Goal: Use online tool/utility: Utilize a website feature to perform a specific function

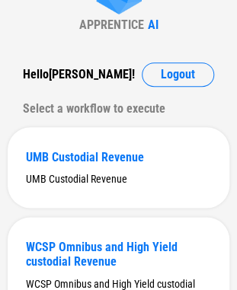
scroll to position [104, 0]
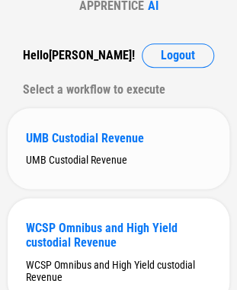
click at [69, 134] on div "UMB Custodial Revenue" at bounding box center [118, 138] width 185 height 14
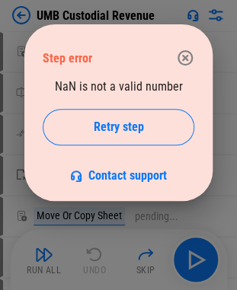
click at [189, 53] on icon "button" at bounding box center [184, 57] width 15 height 15
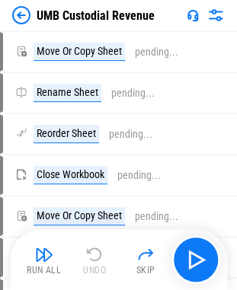
click at [18, 11] on img at bounding box center [21, 15] width 18 height 18
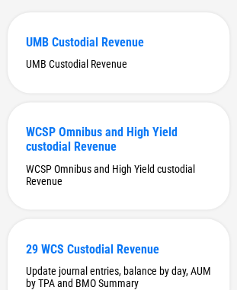
scroll to position [211, 0]
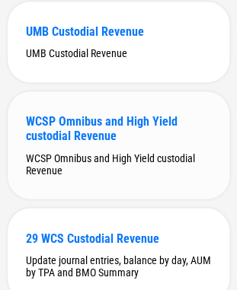
click at [107, 129] on div "WCSP Omnibus and High Yield custodial Revenue" at bounding box center [118, 128] width 185 height 29
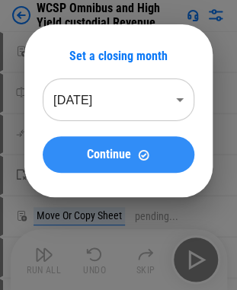
click at [99, 158] on span "Continue" at bounding box center [109, 155] width 44 height 12
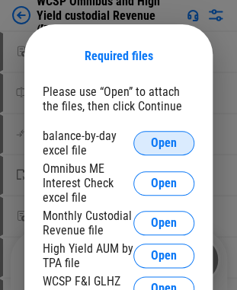
click at [163, 138] on span "Open" at bounding box center [164, 143] width 26 height 12
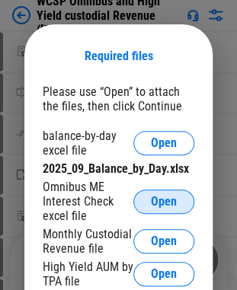
click at [155, 205] on span "Open" at bounding box center [164, 202] width 26 height 12
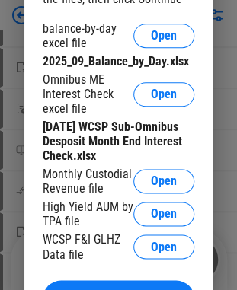
scroll to position [122, 0]
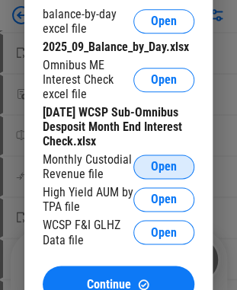
click at [152, 168] on span "Open" at bounding box center [164, 167] width 26 height 12
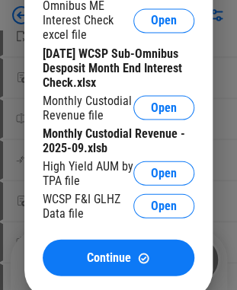
scroll to position [305, 0]
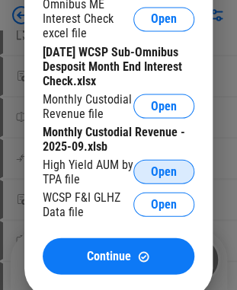
click at [158, 177] on span "Open" at bounding box center [164, 171] width 26 height 12
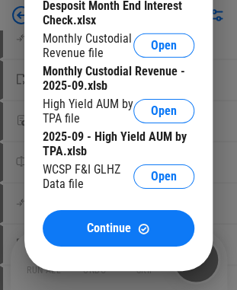
scroll to position [548, 0]
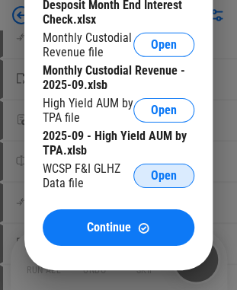
click at [180, 181] on button "Open" at bounding box center [163, 176] width 61 height 24
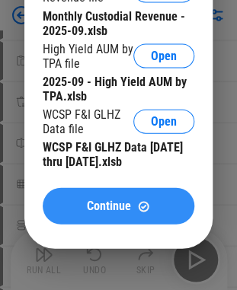
scroll to position [1066, 0]
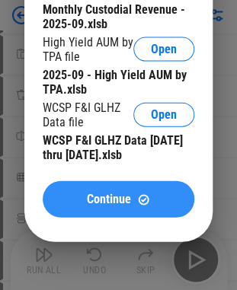
click at [104, 206] on span "Continue" at bounding box center [109, 199] width 44 height 12
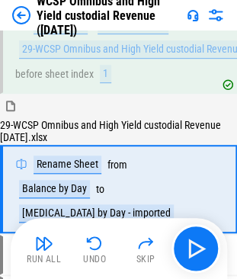
scroll to position [99, 0]
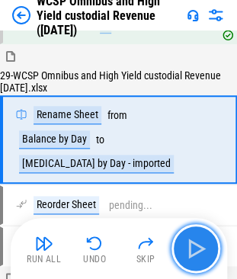
click at [190, 248] on img "button" at bounding box center [196, 248] width 24 height 24
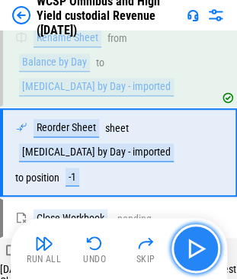
click at [190, 248] on img "button" at bounding box center [196, 248] width 24 height 24
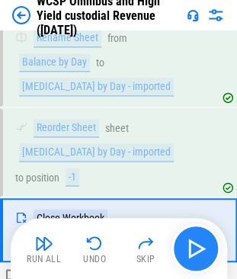
scroll to position [241, 0]
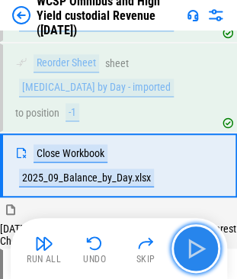
click at [190, 248] on img "button" at bounding box center [196, 248] width 24 height 24
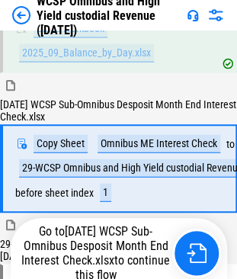
scroll to position [369, 0]
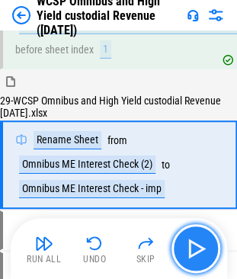
click at [190, 252] on img "button" at bounding box center [196, 248] width 24 height 24
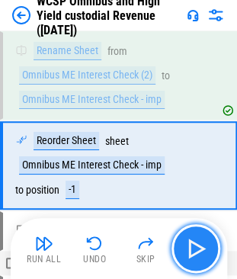
click at [190, 252] on img "button" at bounding box center [196, 248] width 24 height 24
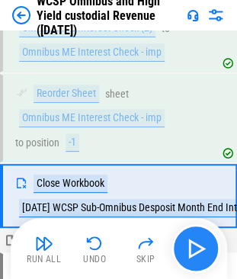
scroll to position [674, 0]
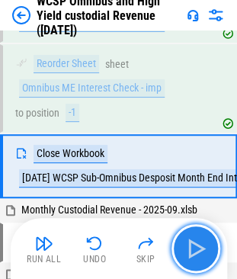
click at [190, 252] on img "button" at bounding box center [196, 248] width 24 height 24
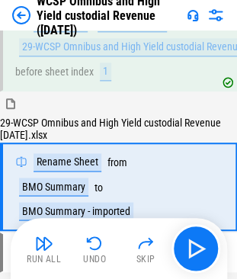
scroll to position [902, 0]
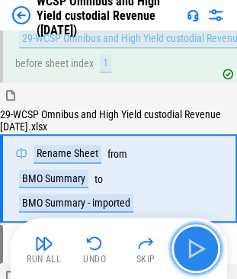
click at [193, 241] on img "button" at bounding box center [196, 248] width 24 height 24
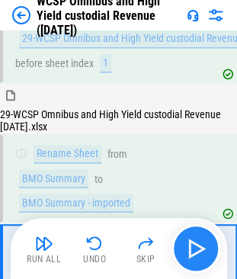
scroll to position [979, 0]
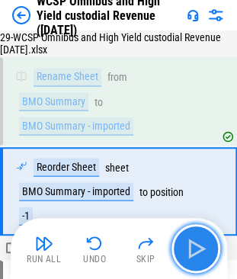
click at [193, 241] on img "button" at bounding box center [196, 248] width 24 height 24
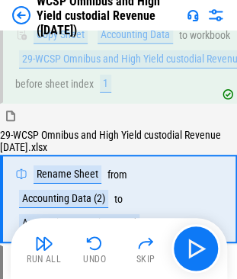
scroll to position [1230, 0]
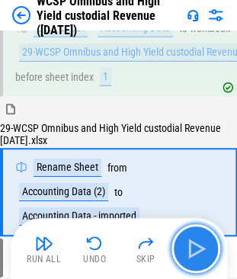
click at [192, 250] on img "button" at bounding box center [196, 248] width 24 height 24
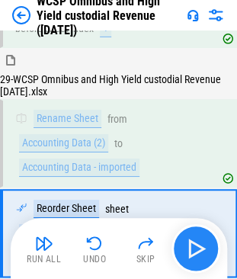
scroll to position [1319, 0]
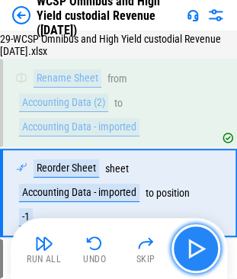
click at [192, 250] on img "button" at bounding box center [196, 248] width 24 height 24
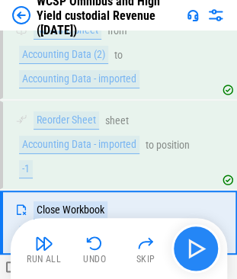
scroll to position [1397, 0]
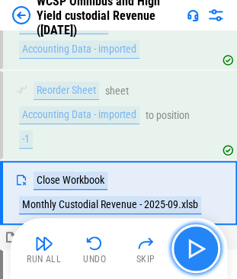
click at [192, 250] on img "button" at bounding box center [196, 248] width 24 height 24
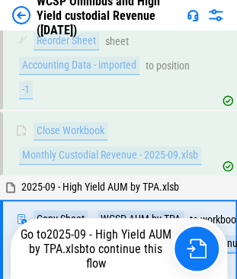
scroll to position [1496, 0]
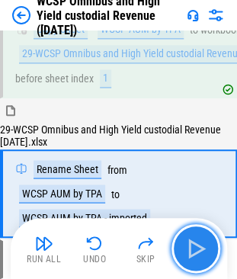
click at [196, 249] on img "button" at bounding box center [196, 248] width 24 height 24
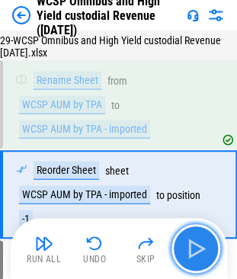
click at [196, 249] on img "button" at bounding box center [196, 248] width 24 height 24
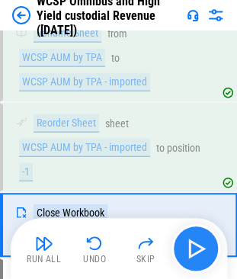
scroll to position [1802, 0]
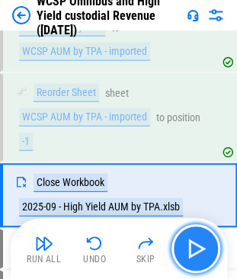
click at [196, 249] on img "button" at bounding box center [196, 248] width 24 height 24
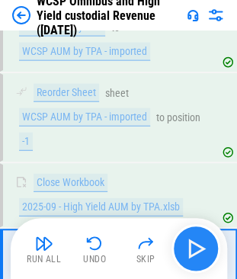
scroll to position [1867, 0]
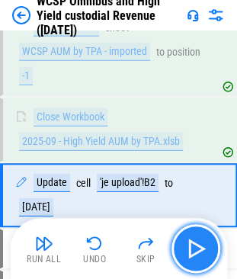
click at [193, 248] on img "button" at bounding box center [196, 248] width 24 height 24
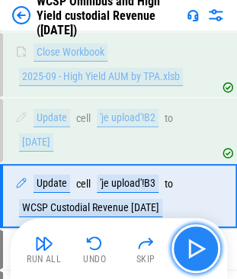
click at [193, 248] on img "button" at bounding box center [196, 248] width 24 height 24
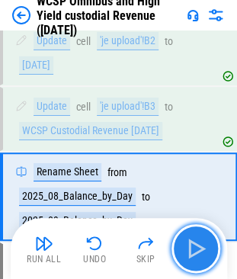
click at [193, 248] on img "button" at bounding box center [196, 248] width 24 height 24
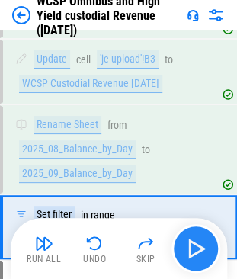
scroll to position [2086, 0]
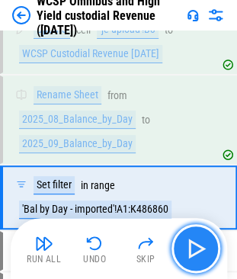
click at [193, 248] on img "button" at bounding box center [196, 248] width 24 height 24
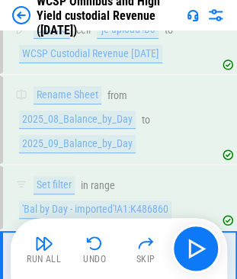
scroll to position [2163, 0]
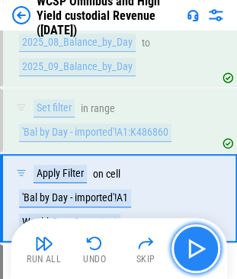
click at [203, 246] on img "button" at bounding box center [196, 248] width 24 height 24
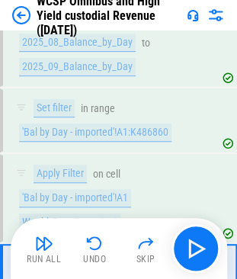
scroll to position [2241, 0]
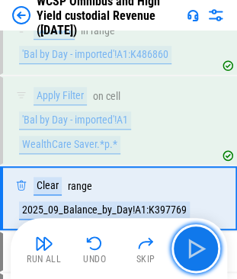
click at [187, 247] on img "button" at bounding box center [196, 248] width 24 height 24
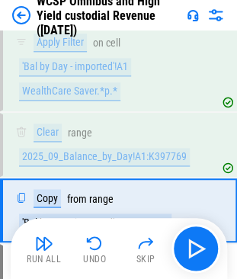
scroll to position [2305, 0]
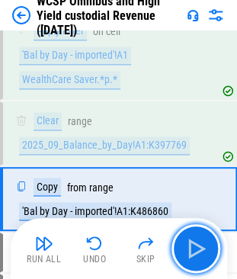
click at [193, 247] on img "button" at bounding box center [196, 248] width 24 height 24
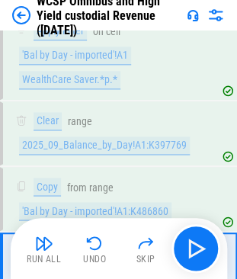
scroll to position [2370, 0]
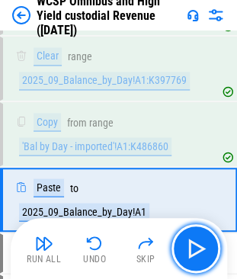
click at [193, 247] on img "button" at bounding box center [196, 248] width 24 height 24
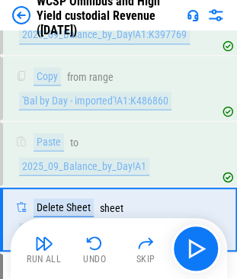
scroll to position [2436, 0]
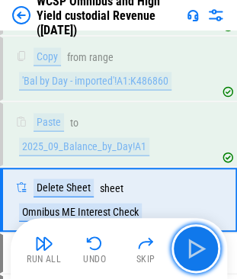
click at [193, 247] on img "button" at bounding box center [196, 248] width 24 height 24
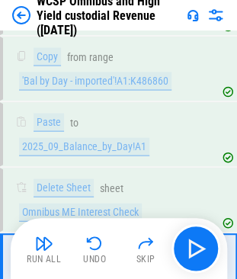
scroll to position [2512, 0]
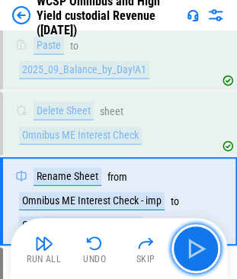
click at [193, 247] on img "button" at bounding box center [196, 248] width 24 height 24
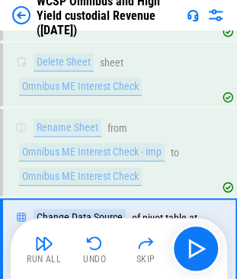
scroll to position [2602, 0]
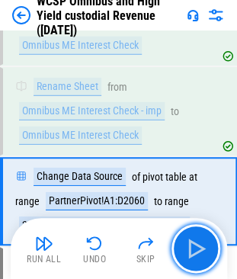
click at [193, 247] on img "button" at bounding box center [196, 248] width 24 height 24
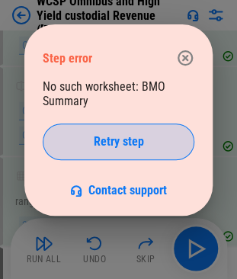
click at [90, 140] on div "Retry step" at bounding box center [118, 142] width 113 height 12
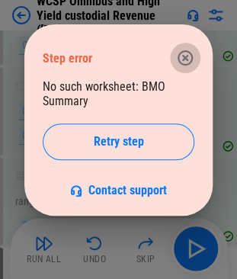
click at [184, 59] on icon "button" at bounding box center [184, 57] width 15 height 15
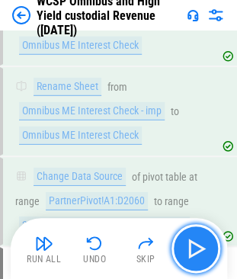
click at [183, 247] on button "button" at bounding box center [195, 248] width 49 height 49
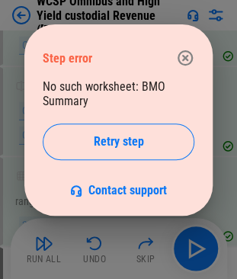
click at [190, 55] on icon "button" at bounding box center [184, 57] width 15 height 15
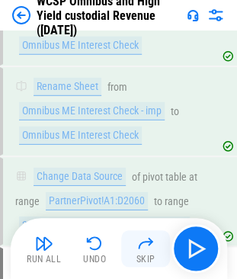
click at [140, 247] on img "button" at bounding box center [145, 243] width 18 height 18
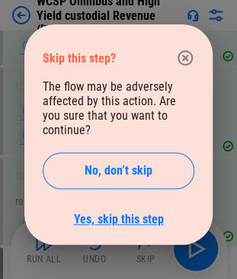
click at [126, 212] on link "Yes, skip this step" at bounding box center [119, 219] width 90 height 14
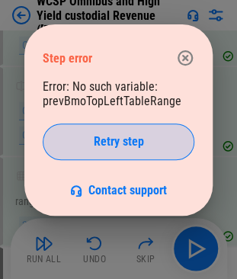
click at [134, 150] on button "Retry step" at bounding box center [119, 141] width 152 height 37
click at [133, 154] on button "Retry step" at bounding box center [119, 141] width 152 height 37
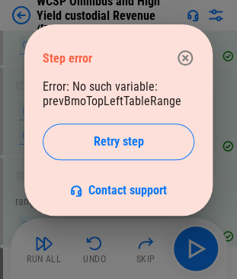
click at [188, 59] on icon "button" at bounding box center [185, 58] width 18 height 18
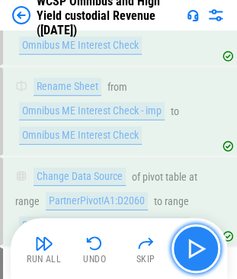
click at [192, 250] on img "button" at bounding box center [196, 248] width 24 height 24
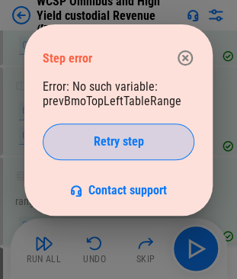
click at [137, 138] on span "Retry step" at bounding box center [119, 142] width 50 height 12
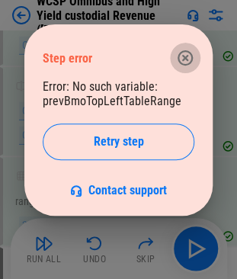
click at [192, 50] on icon "button" at bounding box center [185, 58] width 18 height 18
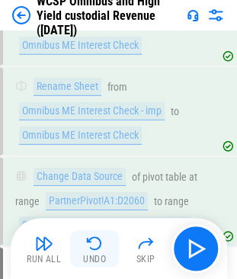
click at [97, 245] on img "button" at bounding box center [94, 243] width 18 height 18
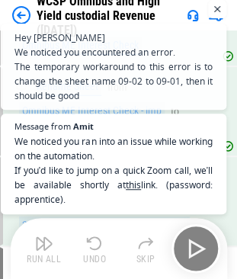
scroll to position [698, 0]
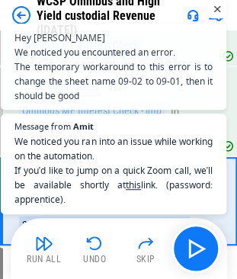
click at [215, 9] on span "Open chat" at bounding box center [217, 9] width 19 height 19
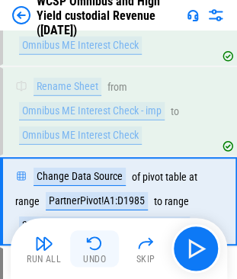
click at [86, 251] on img "button" at bounding box center [94, 243] width 18 height 18
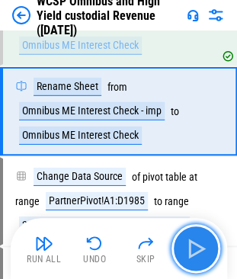
click at [184, 253] on img "button" at bounding box center [196, 248] width 24 height 24
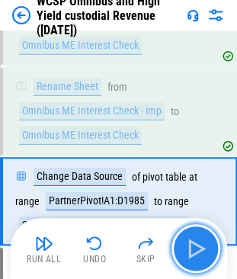
click at [184, 253] on img "button" at bounding box center [196, 248] width 24 height 24
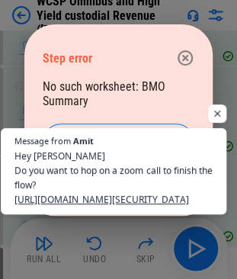
scroll to position [898, 0]
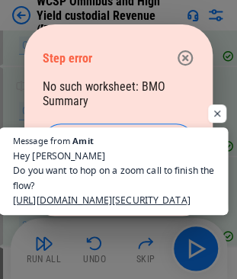
click at [81, 194] on span "Hey Muthuraj Do you want to hop on a zoom call to finish the flow? https://us06…" at bounding box center [113, 178] width 201 height 59
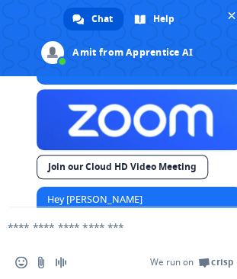
scroll to position [3260, 0]
click at [102, 179] on link "Join our Cloud HD Video Meeting" at bounding box center [122, 167] width 171 height 24
click at [230, 20] on span "Close chat" at bounding box center [231, 16] width 16 height 16
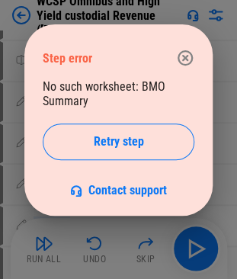
click at [189, 56] on icon "button" at bounding box center [185, 58] width 18 height 18
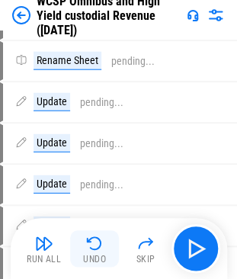
click at [84, 248] on button "Undo" at bounding box center [94, 248] width 49 height 37
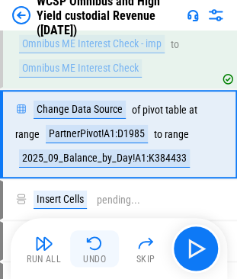
scroll to position [2602, 0]
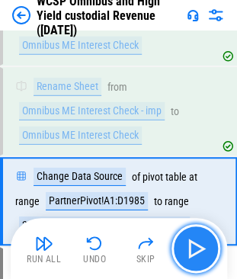
click at [201, 246] on img "button" at bounding box center [196, 248] width 24 height 24
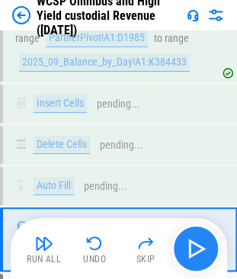
scroll to position [2801, 0]
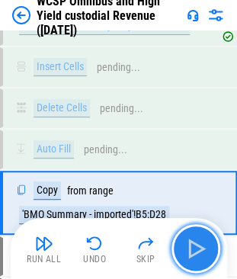
click at [201, 246] on img "button" at bounding box center [196, 248] width 24 height 24
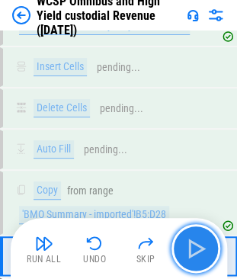
click at [201, 246] on img "button" at bounding box center [196, 248] width 24 height 24
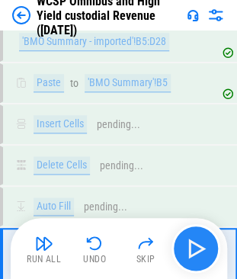
scroll to position [3030, 0]
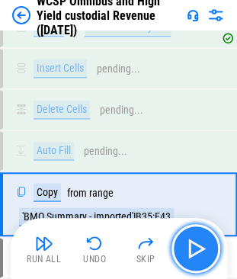
click at [201, 246] on img "button" at bounding box center [196, 248] width 24 height 24
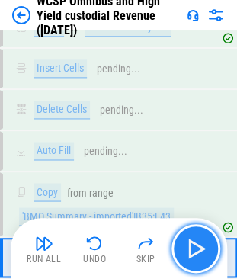
click at [198, 254] on img "button" at bounding box center [196, 248] width 24 height 24
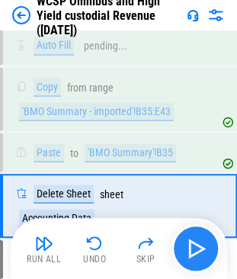
scroll to position [3135, 0]
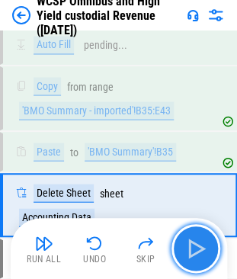
click at [198, 254] on img "button" at bounding box center [196, 248] width 24 height 24
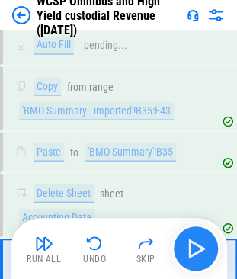
scroll to position [3212, 0]
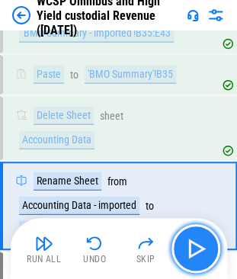
click at [192, 245] on img "button" at bounding box center [196, 248] width 24 height 24
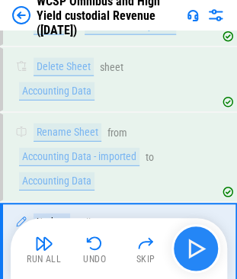
scroll to position [3302, 0]
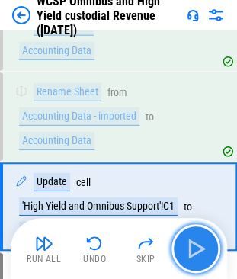
click at [197, 247] on img "button" at bounding box center [196, 248] width 24 height 24
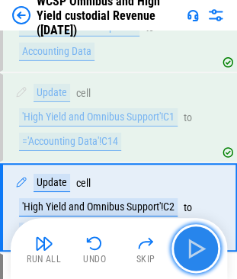
click at [197, 247] on img "button" at bounding box center [196, 248] width 24 height 24
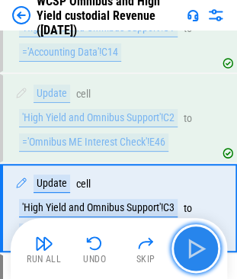
click at [197, 247] on img "button" at bounding box center [196, 248] width 24 height 24
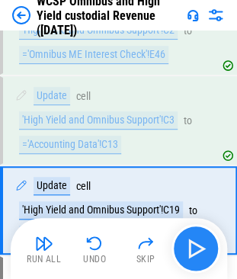
scroll to position [3569, 0]
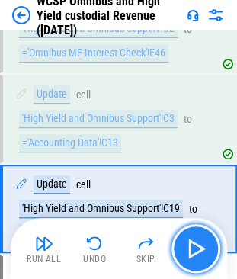
click at [197, 247] on img "button" at bounding box center [196, 248] width 24 height 24
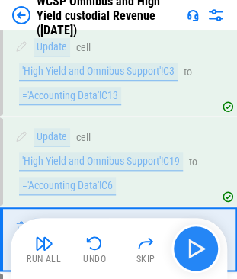
scroll to position [3646, 0]
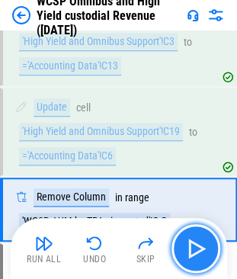
click at [197, 247] on img "button" at bounding box center [196, 248] width 24 height 24
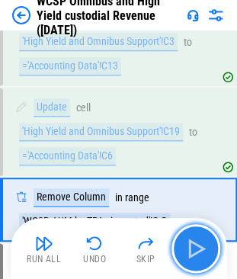
click at [197, 247] on img "button" at bounding box center [196, 248] width 24 height 24
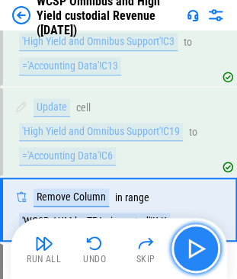
click at [197, 247] on img "button" at bounding box center [196, 248] width 24 height 24
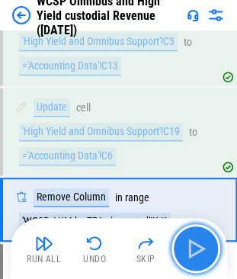
click at [197, 247] on img "button" at bounding box center [196, 248] width 24 height 24
click at [211, 240] on button "button" at bounding box center [195, 248] width 49 height 49
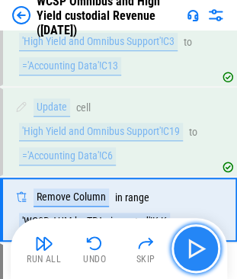
click at [211, 240] on button "button" at bounding box center [195, 248] width 49 height 49
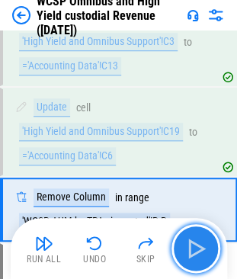
click at [190, 243] on img "button" at bounding box center [196, 248] width 24 height 24
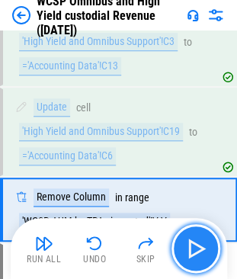
click at [190, 243] on img "button" at bounding box center [196, 248] width 24 height 24
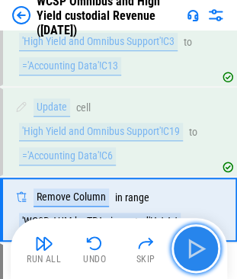
click at [190, 243] on img "button" at bounding box center [196, 248] width 24 height 24
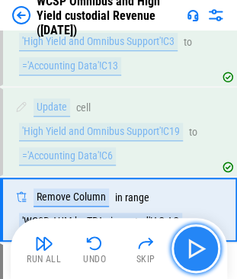
click at [190, 243] on img "button" at bounding box center [196, 248] width 24 height 24
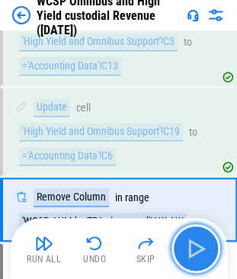
click at [190, 243] on img "button" at bounding box center [196, 248] width 24 height 24
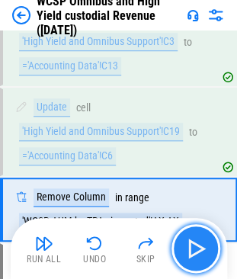
click at [190, 243] on img "button" at bounding box center [196, 248] width 24 height 24
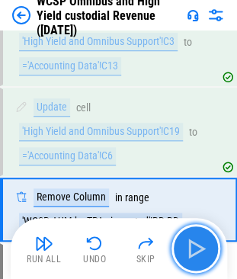
click at [190, 243] on img "button" at bounding box center [196, 248] width 24 height 24
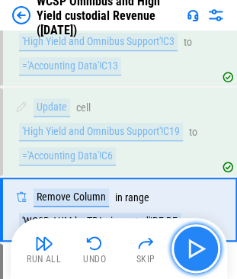
click at [190, 243] on img "button" at bounding box center [196, 248] width 24 height 24
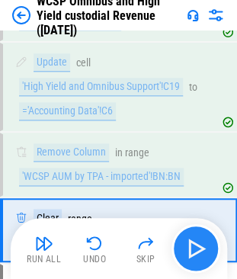
scroll to position [3710, 0]
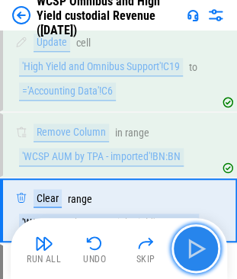
click at [190, 243] on img "button" at bounding box center [196, 248] width 24 height 24
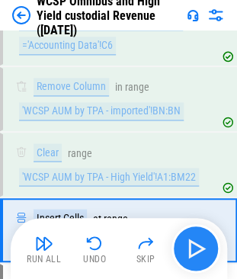
scroll to position [3776, 0]
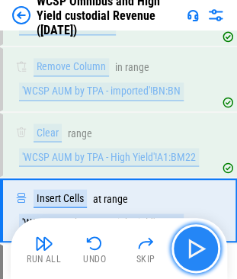
click at [190, 243] on img "button" at bounding box center [196, 248] width 24 height 24
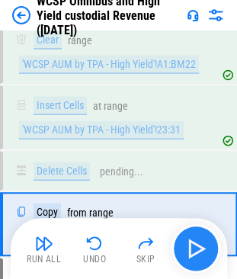
scroll to position [3882, 0]
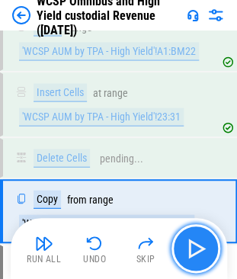
click at [190, 243] on img "button" at bounding box center [196, 248] width 24 height 24
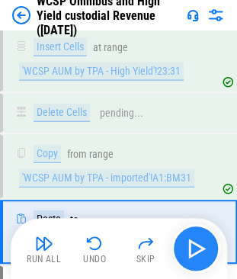
scroll to position [3947, 0]
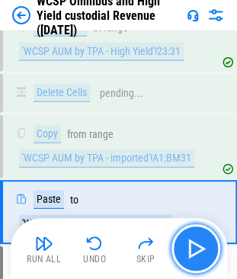
click at [190, 243] on img "button" at bounding box center [196, 248] width 24 height 24
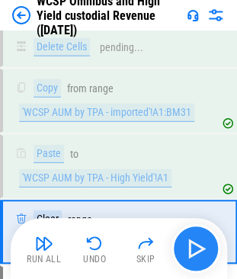
scroll to position [4012, 0]
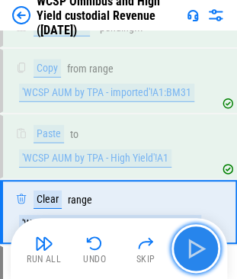
click at [190, 243] on img "button" at bounding box center [196, 248] width 24 height 24
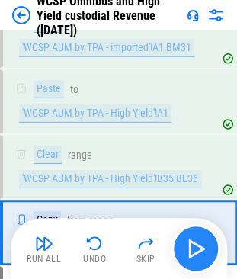
scroll to position [4077, 0]
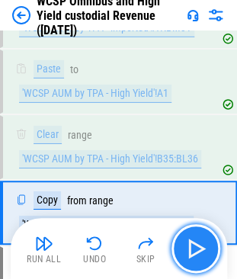
click at [193, 248] on img "button" at bounding box center [196, 248] width 24 height 24
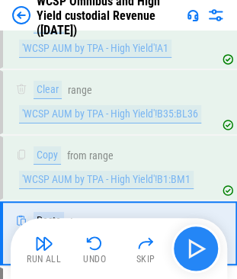
scroll to position [4142, 0]
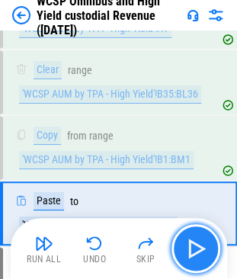
click at [193, 248] on img "button" at bounding box center [196, 248] width 24 height 24
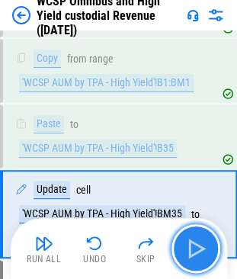
click at [193, 248] on img "button" at bounding box center [196, 248] width 24 height 24
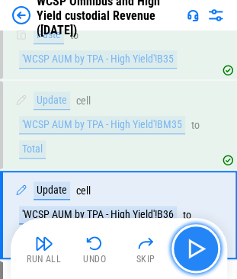
click at [193, 248] on img "button" at bounding box center [196, 248] width 24 height 24
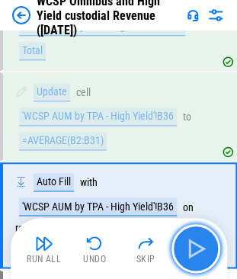
click at [193, 248] on img "button" at bounding box center [196, 248] width 24 height 24
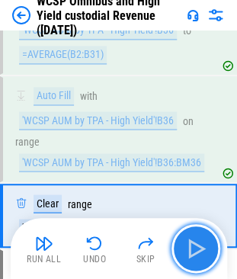
click at [193, 248] on img "button" at bounding box center [196, 248] width 24 height 24
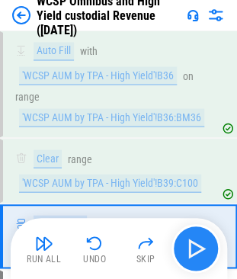
scroll to position [4557, 0]
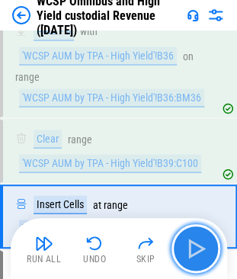
click at [193, 248] on img "button" at bounding box center [196, 248] width 24 height 24
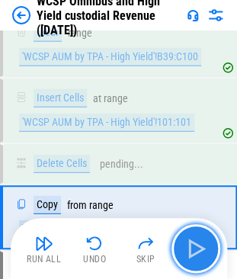
click at [193, 248] on img "button" at bounding box center [196, 248] width 24 height 24
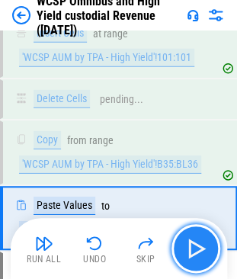
click at [193, 248] on img "button" at bounding box center [196, 248] width 24 height 24
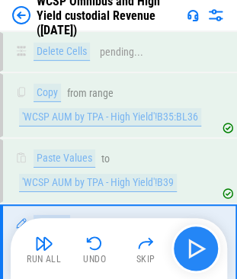
scroll to position [4804, 0]
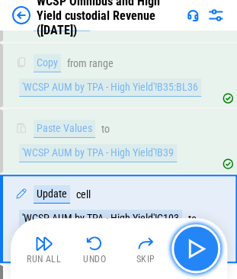
click at [201, 242] on img "button" at bounding box center [196, 248] width 24 height 24
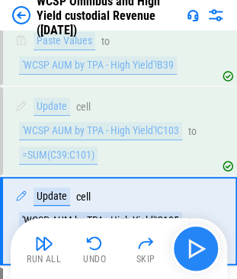
scroll to position [4893, 0]
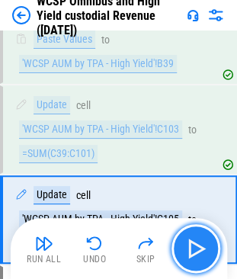
click at [201, 242] on img "button" at bounding box center [196, 248] width 24 height 24
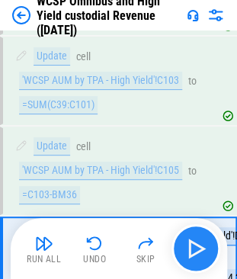
scroll to position [4982, 0]
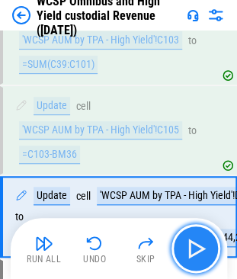
click at [201, 242] on img "button" at bounding box center [196, 248] width 24 height 24
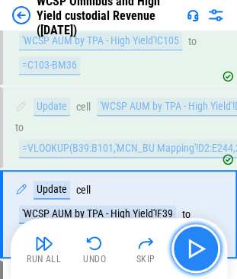
click at [201, 242] on img "button" at bounding box center [196, 248] width 24 height 24
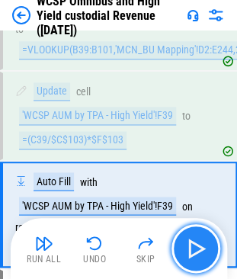
click at [201, 242] on img "button" at bounding box center [196, 248] width 24 height 24
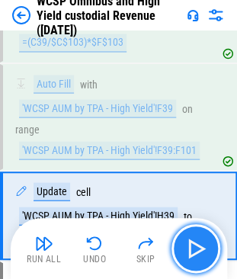
click at [201, 242] on img "button" at bounding box center [196, 248] width 24 height 24
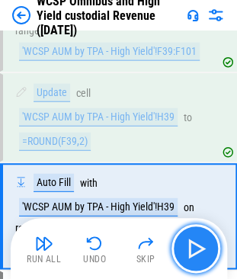
click at [201, 242] on img "button" at bounding box center [196, 248] width 24 height 24
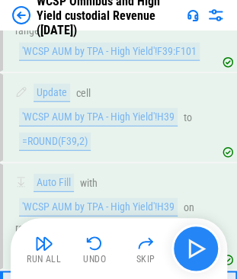
scroll to position [5463, 0]
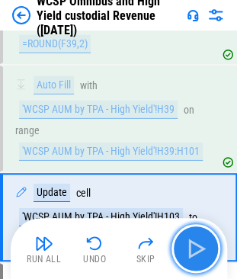
click at [201, 242] on img "button" at bounding box center [196, 248] width 24 height 24
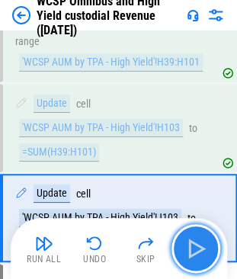
click at [201, 242] on img "button" at bounding box center [196, 248] width 24 height 24
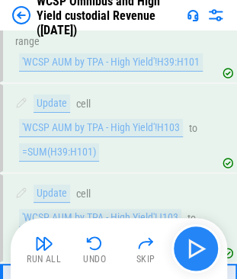
scroll to position [5641, 0]
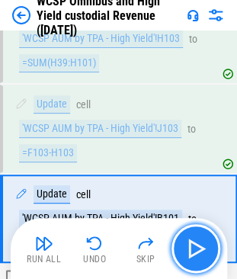
click at [201, 242] on img "button" at bounding box center [196, 248] width 24 height 24
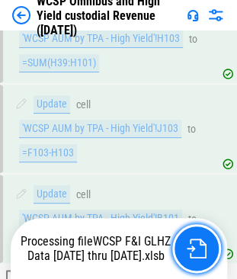
click at [201, 242] on img "button" at bounding box center [197, 248] width 20 height 20
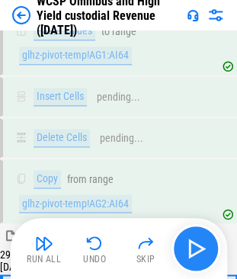
scroll to position [7969, 0]
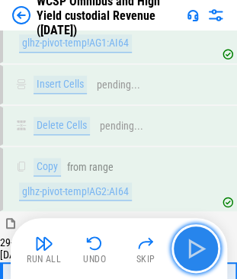
click at [207, 248] on img "button" at bounding box center [196, 248] width 24 height 24
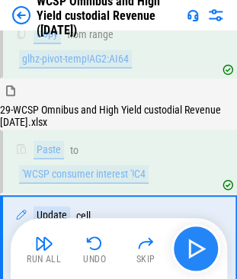
scroll to position [8109, 0]
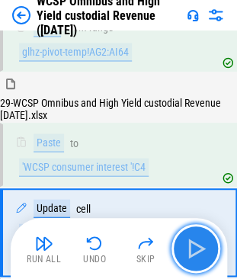
click at [207, 248] on img "button" at bounding box center [196, 248] width 24 height 24
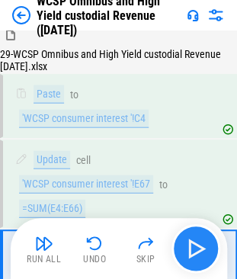
scroll to position [8198, 0]
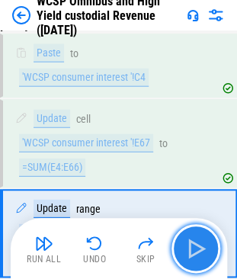
click at [204, 247] on img "button" at bounding box center [196, 248] width 24 height 24
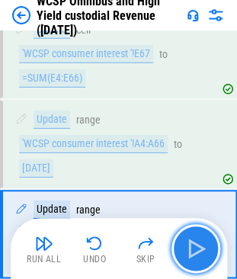
click at [204, 247] on img "button" at bounding box center [196, 248] width 24 height 24
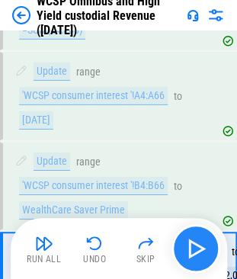
scroll to position [8364, 0]
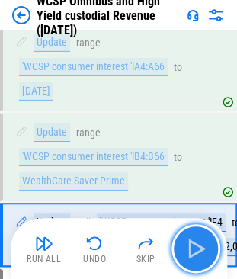
click at [204, 247] on img "button" at bounding box center [196, 248] width 24 height 24
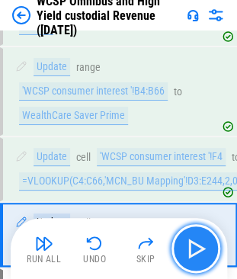
click at [204, 247] on img "button" at bounding box center [196, 248] width 24 height 24
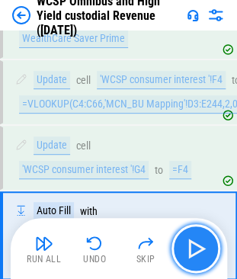
click at [204, 247] on img "button" at bounding box center [196, 248] width 24 height 24
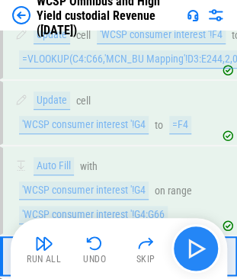
scroll to position [8571, 0]
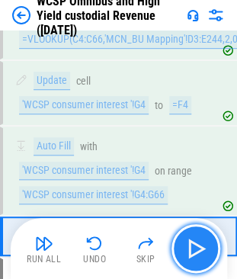
click at [204, 247] on img "button" at bounding box center [196, 248] width 24 height 24
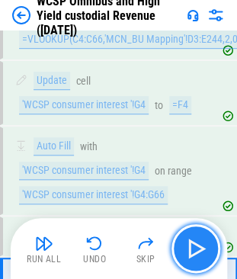
click at [204, 247] on img "button" at bounding box center [196, 248] width 24 height 24
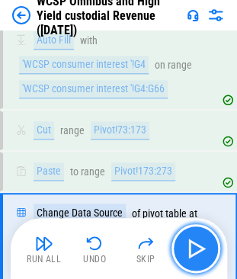
click at [204, 247] on img "button" at bounding box center [196, 248] width 24 height 24
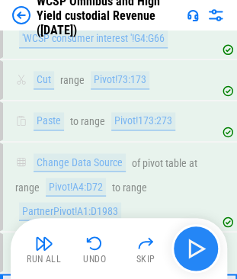
scroll to position [8783, 0]
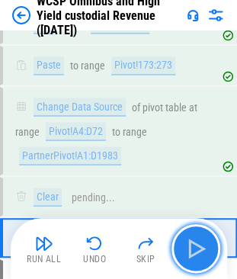
click at [204, 247] on img "button" at bounding box center [196, 248] width 24 height 24
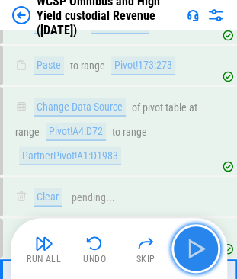
click at [204, 247] on img "button" at bounding box center [196, 248] width 24 height 24
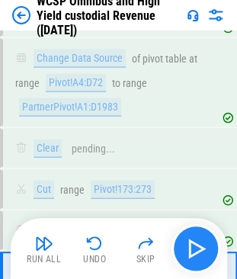
scroll to position [8865, 0]
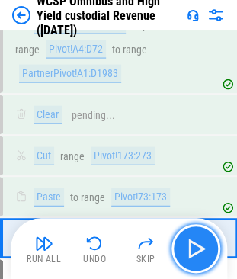
click at [204, 247] on img "button" at bounding box center [196, 248] width 24 height 24
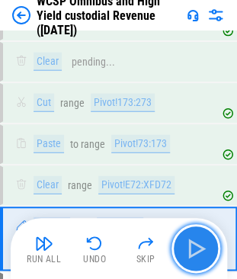
click at [204, 247] on img "button" at bounding box center [196, 248] width 24 height 24
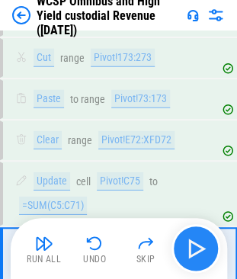
scroll to position [8982, 0]
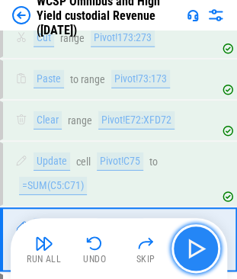
click at [204, 247] on img "button" at bounding box center [196, 248] width 24 height 24
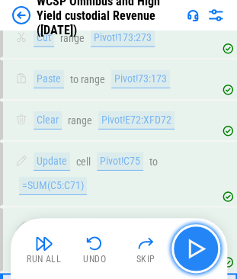
click at [204, 247] on img "button" at bounding box center [196, 248] width 24 height 24
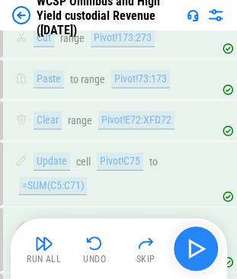
scroll to position [9077, 0]
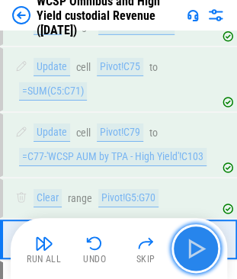
click at [204, 247] on img "button" at bounding box center [196, 248] width 24 height 24
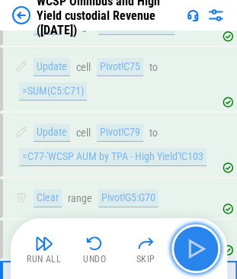
click at [204, 247] on img "button" at bounding box center [196, 248] width 24 height 24
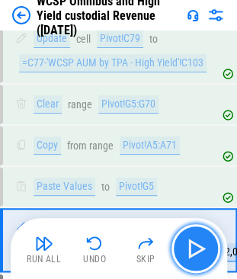
click at [204, 247] on img "button" at bounding box center [196, 248] width 24 height 24
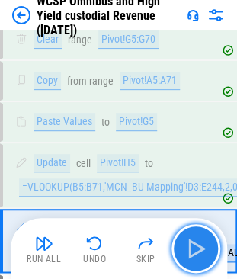
click at [204, 247] on img "button" at bounding box center [196, 248] width 24 height 24
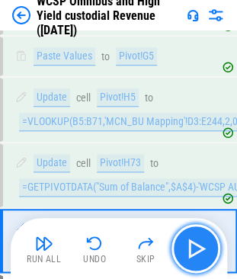
click at [204, 247] on img "button" at bounding box center [196, 248] width 24 height 24
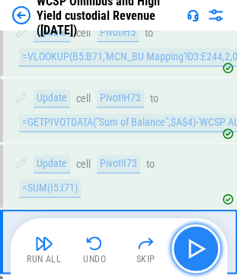
click at [204, 247] on img "button" at bounding box center [196, 248] width 24 height 24
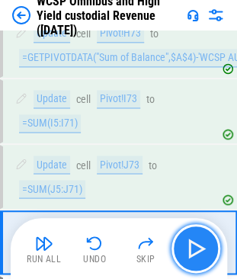
click at [204, 247] on img "button" at bounding box center [196, 248] width 24 height 24
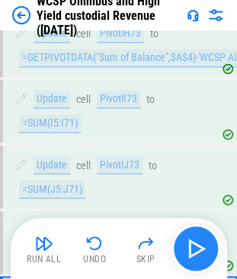
scroll to position [9496, 0]
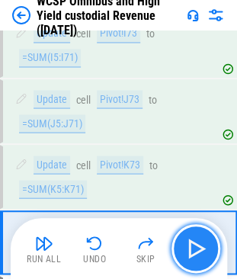
click at [204, 247] on img "button" at bounding box center [196, 248] width 24 height 24
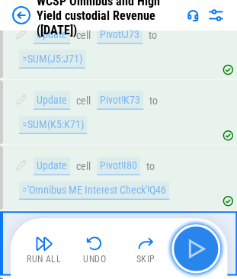
click at [204, 247] on img "button" at bounding box center [196, 248] width 24 height 24
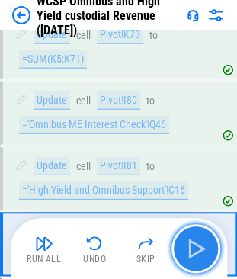
click at [204, 247] on img "button" at bounding box center [196, 248] width 24 height 24
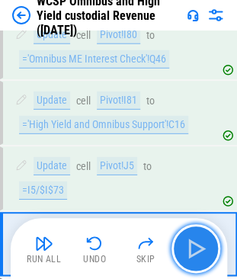
click at [204, 247] on img "button" at bounding box center [196, 248] width 24 height 24
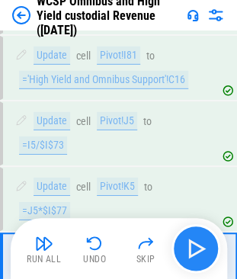
scroll to position [9755, 0]
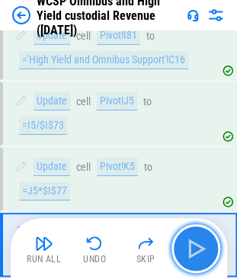
click at [204, 247] on img "button" at bounding box center [196, 248] width 24 height 24
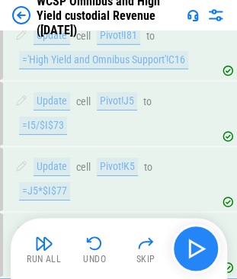
scroll to position [9820, 0]
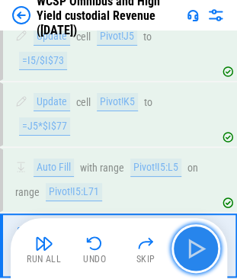
click at [204, 247] on img "button" at bounding box center [196, 248] width 24 height 24
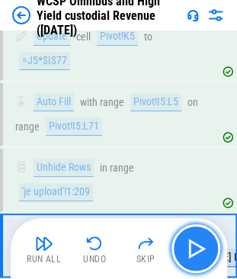
click at [204, 247] on img "button" at bounding box center [196, 248] width 24 height 24
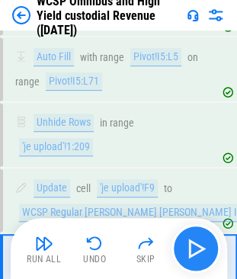
scroll to position [9950, 0]
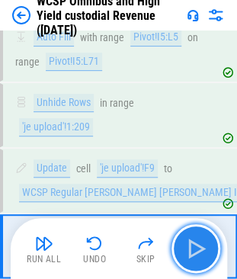
click at [204, 247] on img "button" at bounding box center [196, 248] width 24 height 24
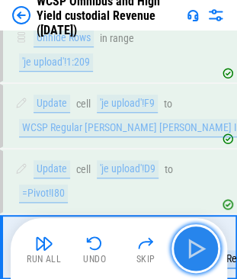
click at [204, 247] on img "button" at bounding box center [196, 248] width 24 height 24
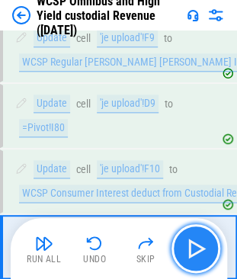
click at [204, 247] on img "button" at bounding box center [196, 248] width 24 height 24
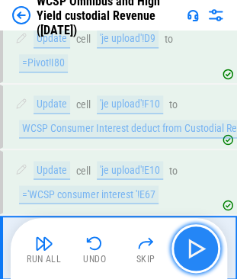
click at [204, 247] on img "button" at bounding box center [196, 248] width 24 height 24
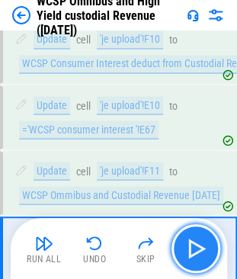
click at [204, 247] on img "button" at bounding box center [196, 248] width 24 height 24
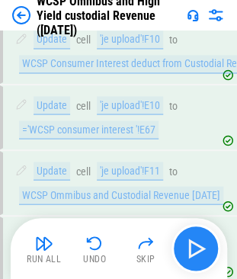
scroll to position [10275, 0]
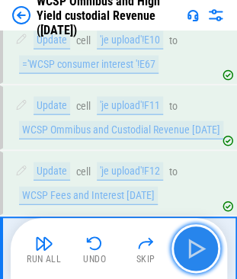
click at [204, 247] on img "button" at bounding box center [196, 248] width 24 height 24
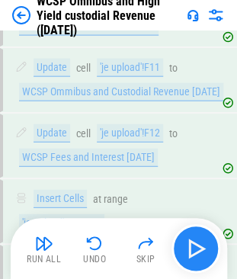
scroll to position [10381, 0]
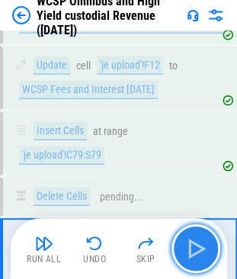
click at [204, 247] on img "button" at bounding box center [196, 248] width 24 height 24
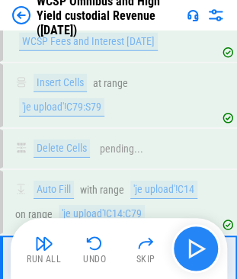
scroll to position [10458, 0]
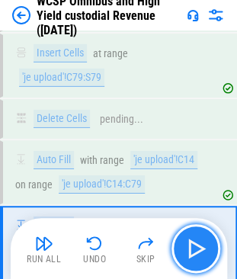
click at [204, 247] on img "button" at bounding box center [196, 248] width 24 height 24
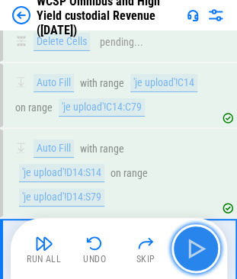
click at [204, 247] on img "button" at bounding box center [196, 248] width 24 height 24
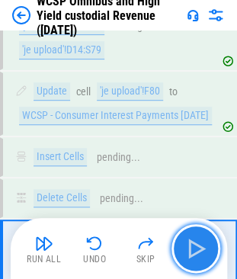
click at [204, 247] on img "button" at bounding box center [196, 248] width 24 height 24
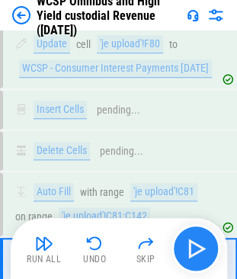
scroll to position [10758, 0]
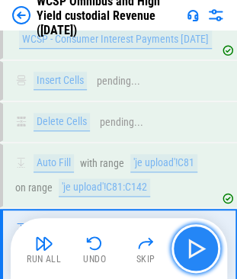
click at [204, 247] on img "button" at bounding box center [196, 248] width 24 height 24
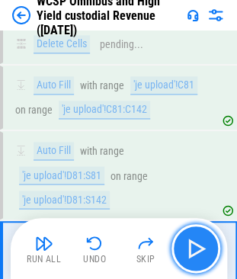
click at [204, 247] on img "button" at bounding box center [196, 248] width 24 height 24
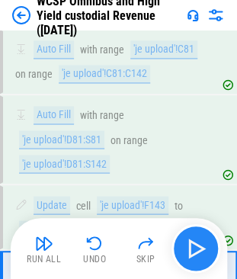
scroll to position [10901, 0]
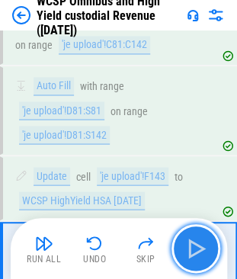
click at [204, 247] on img "button" at bounding box center [196, 248] width 24 height 24
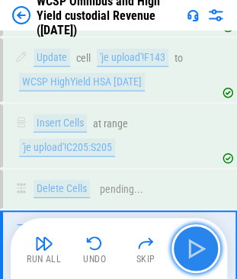
click at [204, 247] on img "button" at bounding box center [196, 248] width 24 height 24
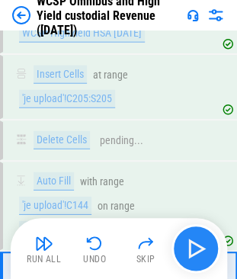
scroll to position [11108, 0]
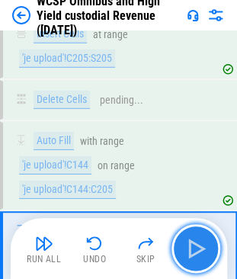
click at [204, 247] on img "button" at bounding box center [196, 248] width 24 height 24
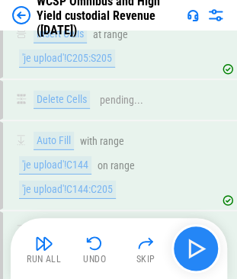
scroll to position [11185, 0]
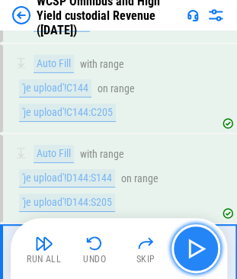
click at [203, 246] on img "button" at bounding box center [196, 248] width 24 height 24
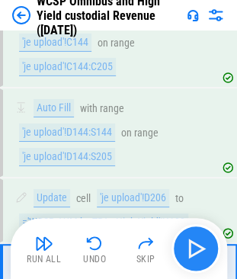
scroll to position [11250, 0]
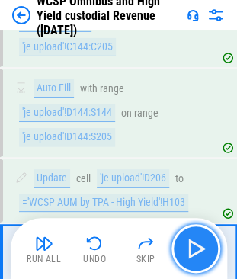
click at [203, 246] on img "button" at bounding box center [196, 248] width 24 height 24
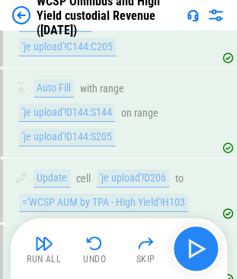
scroll to position [11315, 0]
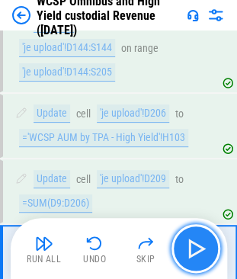
click at [203, 246] on img "button" at bounding box center [196, 248] width 24 height 24
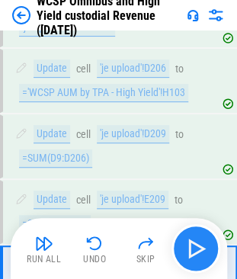
scroll to position [11380, 0]
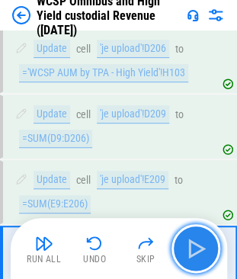
click at [203, 246] on img "button" at bounding box center [196, 248] width 24 height 24
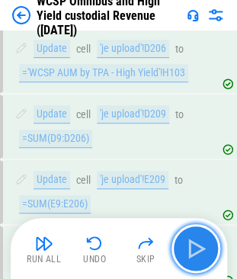
click at [203, 246] on img "button" at bounding box center [196, 248] width 24 height 24
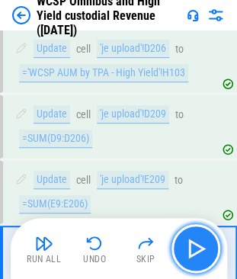
click at [203, 246] on img "button" at bounding box center [196, 248] width 24 height 24
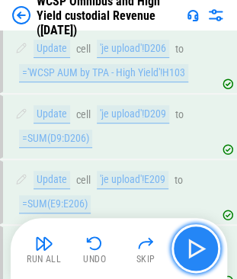
click at [203, 246] on img "button" at bounding box center [196, 248] width 24 height 24
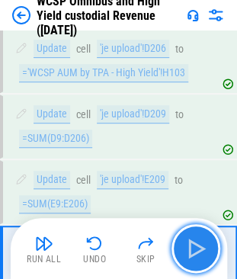
click at [203, 246] on img "button" at bounding box center [196, 248] width 24 height 24
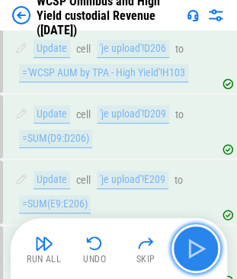
click at [203, 246] on img "button" at bounding box center [196, 248] width 24 height 24
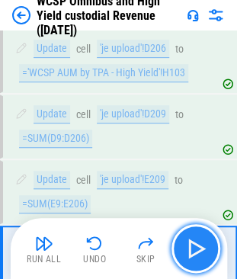
click at [203, 246] on img "button" at bounding box center [196, 248] width 24 height 24
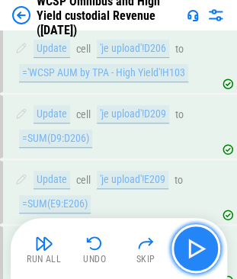
click at [203, 246] on img "button" at bounding box center [196, 248] width 24 height 24
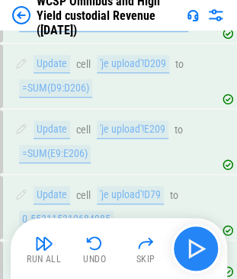
scroll to position [11486, 0]
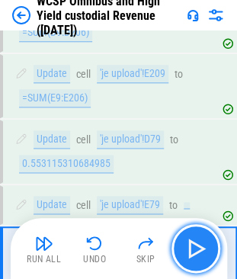
click at [203, 246] on img "button" at bounding box center [196, 248] width 24 height 24
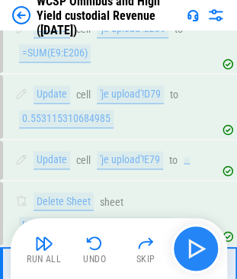
scroll to position [11550, 0]
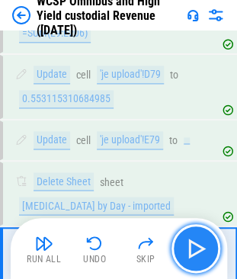
click at [203, 246] on img "button" at bounding box center [196, 248] width 24 height 24
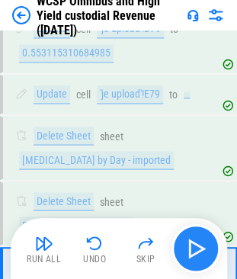
scroll to position [11616, 0]
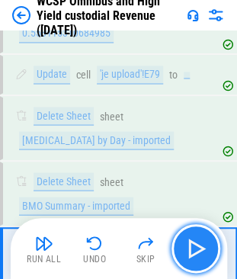
click at [203, 246] on img "button" at bounding box center [196, 248] width 24 height 24
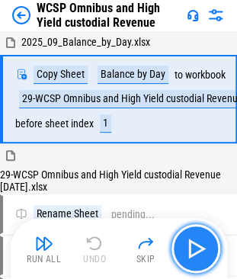
click at [190, 248] on img "button" at bounding box center [196, 248] width 24 height 24
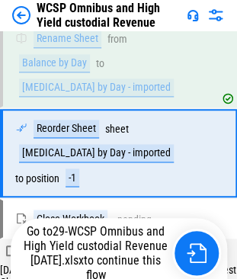
scroll to position [176, 0]
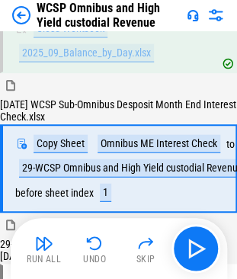
scroll to position [369, 0]
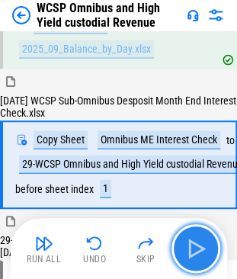
click at [190, 252] on img "button" at bounding box center [196, 248] width 24 height 24
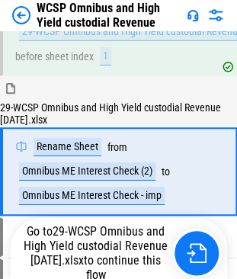
scroll to position [508, 0]
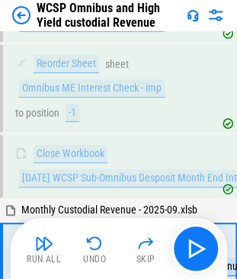
scroll to position [774, 0]
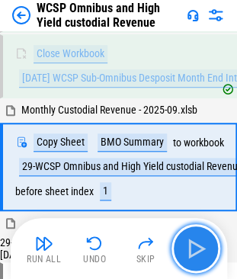
click at [196, 241] on img "button" at bounding box center [196, 248] width 24 height 24
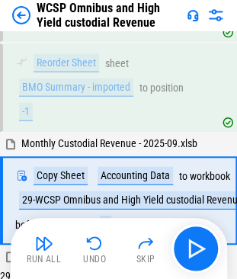
scroll to position [1091, 0]
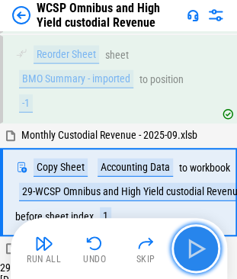
click at [190, 252] on img "button" at bounding box center [196, 248] width 24 height 24
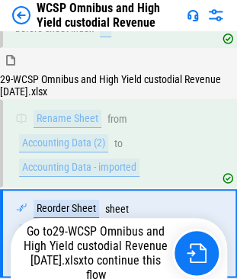
scroll to position [1319, 0]
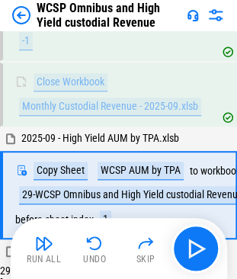
scroll to position [1496, 0]
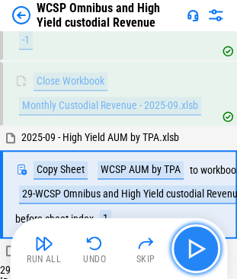
click at [196, 249] on img "button" at bounding box center [196, 248] width 24 height 24
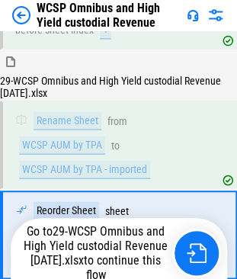
scroll to position [1725, 0]
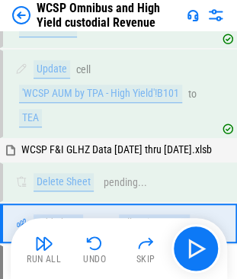
scroll to position [5770, 0]
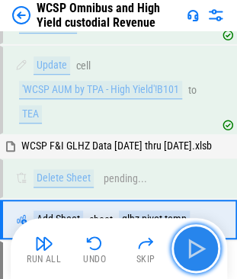
click at [201, 242] on img "button" at bounding box center [196, 248] width 24 height 24
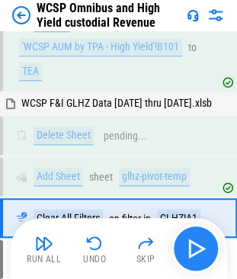
scroll to position [5823, 0]
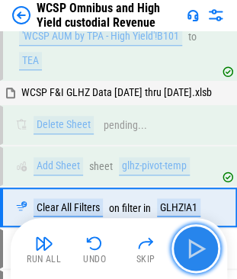
click at [193, 246] on img "button" at bounding box center [196, 248] width 24 height 24
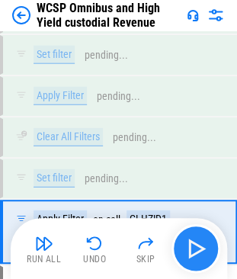
scroll to position [6133, 0]
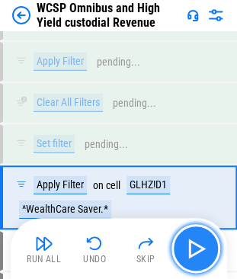
click at [193, 246] on img "button" at bounding box center [196, 248] width 24 height 24
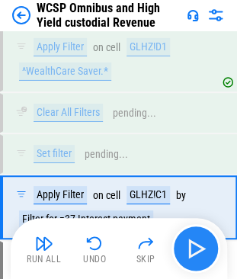
scroll to position [6280, 0]
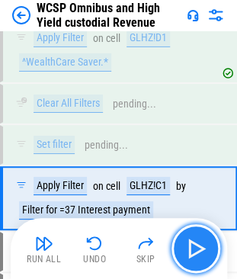
click at [193, 246] on img "button" at bounding box center [196, 248] width 24 height 24
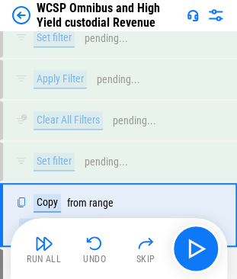
scroll to position [6538, 0]
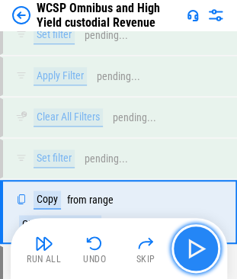
click at [193, 248] on img "button" at bounding box center [196, 248] width 24 height 24
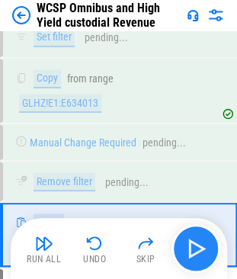
scroll to position [6669, 0]
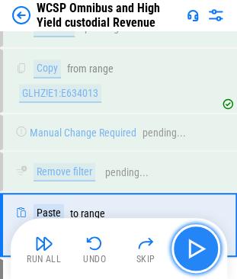
click at [193, 248] on img "button" at bounding box center [196, 248] width 24 height 24
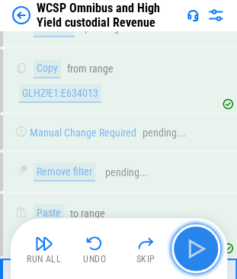
click at [193, 248] on img "button" at bounding box center [196, 248] width 24 height 24
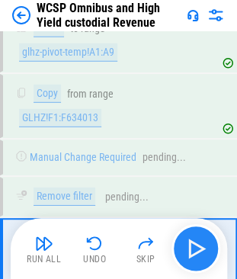
scroll to position [6853, 0]
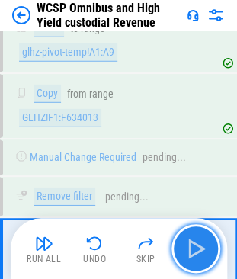
click at [193, 248] on img "button" at bounding box center [196, 248] width 24 height 24
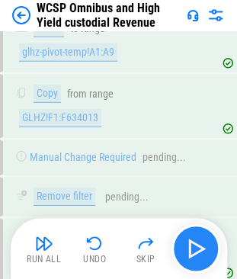
scroll to position [6918, 0]
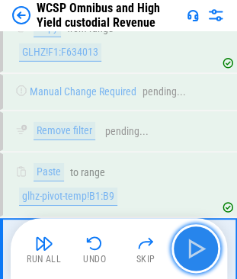
click at [193, 248] on img "button" at bounding box center [196, 248] width 24 height 24
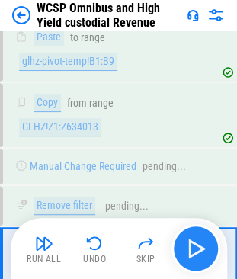
scroll to position [7062, 0]
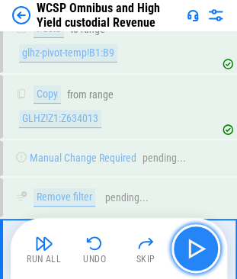
click at [193, 248] on img "button" at bounding box center [196, 248] width 24 height 24
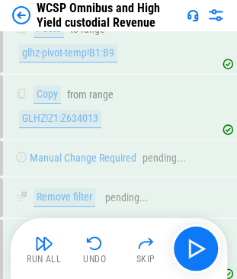
scroll to position [7138, 0]
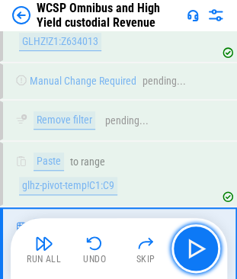
click at [196, 251] on img "button" at bounding box center [196, 248] width 24 height 24
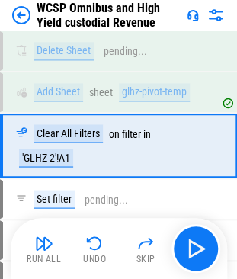
scroll to position [5823, 0]
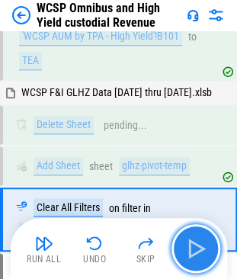
click at [195, 240] on img "button" at bounding box center [196, 248] width 24 height 24
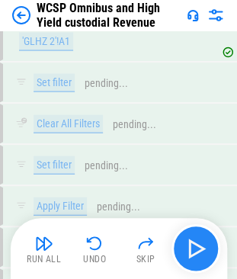
scroll to position [6133, 0]
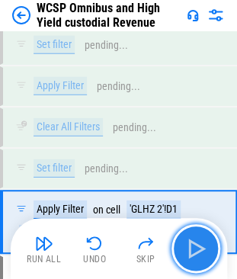
click at [195, 240] on img "button" at bounding box center [196, 248] width 24 height 24
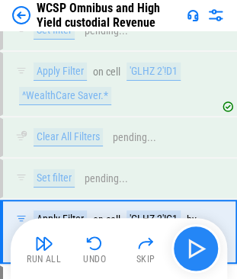
scroll to position [6280, 0]
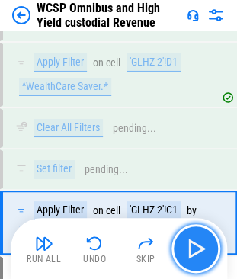
click at [195, 247] on img "button" at bounding box center [196, 248] width 24 height 24
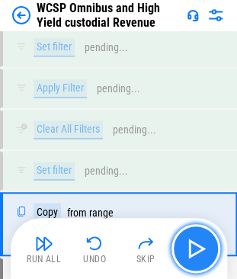
click at [195, 247] on img "button" at bounding box center [196, 248] width 24 height 24
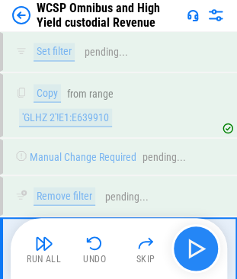
scroll to position [6693, 0]
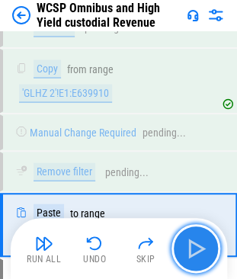
click at [195, 247] on img "button" at bounding box center [196, 248] width 24 height 24
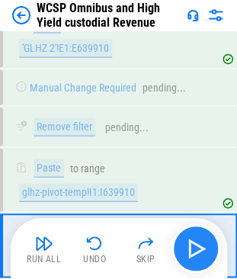
scroll to position [6758, 0]
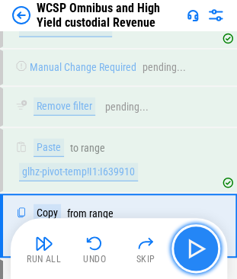
click at [195, 247] on img "button" at bounding box center [196, 248] width 24 height 24
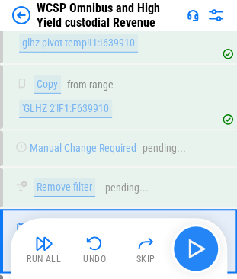
scroll to position [6902, 0]
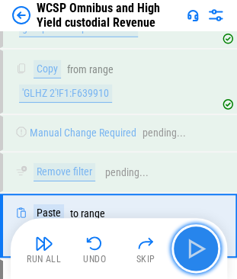
click at [195, 247] on img "button" at bounding box center [196, 248] width 24 height 24
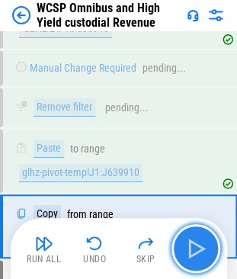
click at [195, 247] on img "button" at bounding box center [196, 248] width 24 height 24
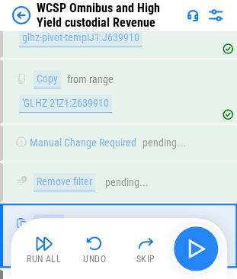
scroll to position [7109, 0]
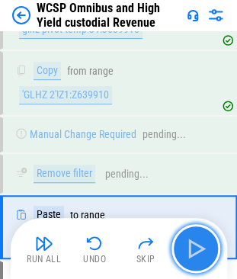
click at [195, 247] on img "button" at bounding box center [196, 248] width 24 height 24
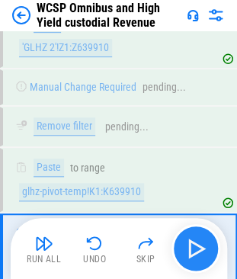
scroll to position [7186, 0]
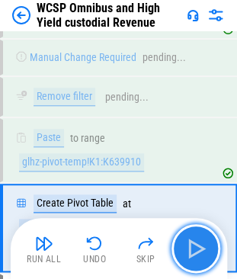
click at [195, 247] on img "button" at bounding box center [196, 248] width 24 height 24
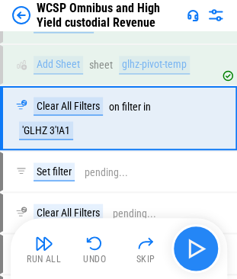
scroll to position [5823, 0]
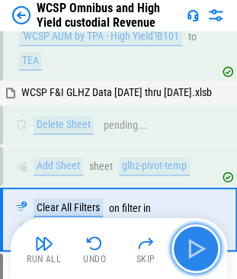
click at [195, 251] on img "button" at bounding box center [196, 248] width 24 height 24
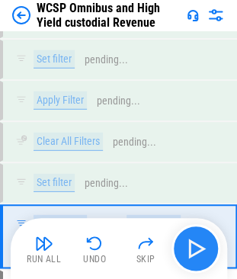
scroll to position [6133, 0]
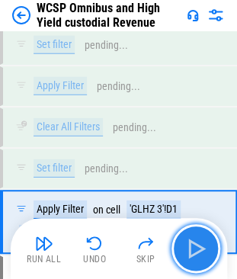
click at [195, 251] on img "button" at bounding box center [196, 248] width 24 height 24
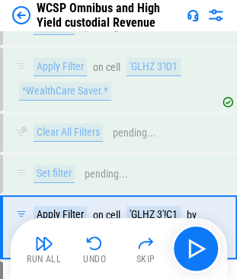
scroll to position [6280, 0]
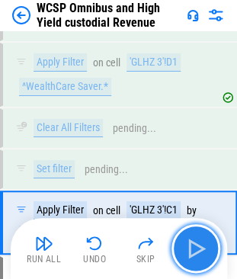
click at [199, 241] on img "button" at bounding box center [196, 248] width 24 height 24
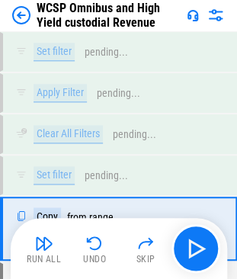
scroll to position [6550, 0]
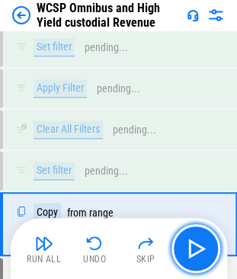
click at [196, 249] on img "button" at bounding box center [196, 248] width 24 height 24
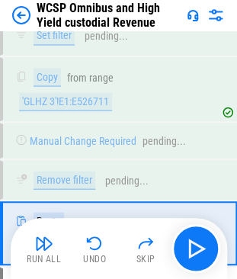
scroll to position [6693, 0]
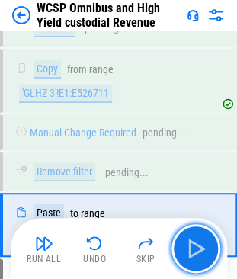
click at [196, 249] on img "button" at bounding box center [196, 248] width 24 height 24
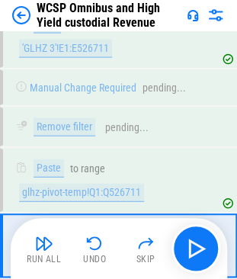
scroll to position [6758, 0]
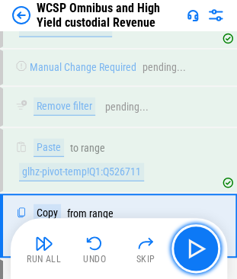
click at [196, 249] on img "button" at bounding box center [196, 248] width 24 height 24
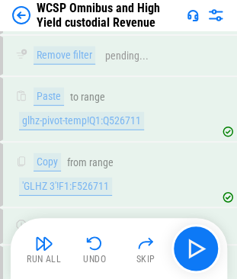
scroll to position [6902, 0]
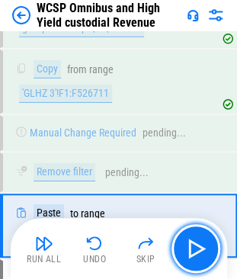
click at [196, 249] on img "button" at bounding box center [196, 248] width 24 height 24
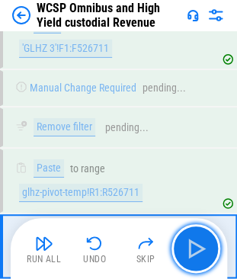
click at [196, 249] on img "button" at bounding box center [196, 248] width 24 height 24
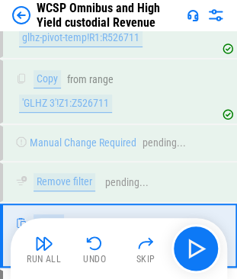
scroll to position [7109, 0]
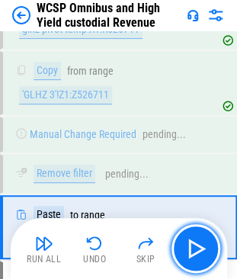
click at [196, 249] on img "button" at bounding box center [196, 248] width 24 height 24
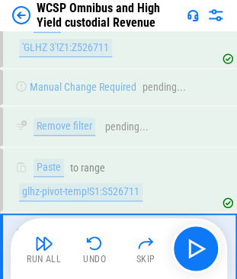
scroll to position [7186, 0]
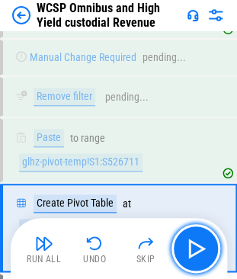
click at [196, 249] on img "button" at bounding box center [196, 248] width 24 height 24
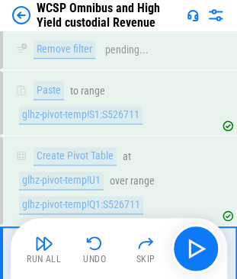
scroll to position [7264, 0]
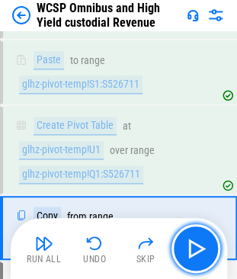
click at [196, 249] on img "button" at bounding box center [196, 248] width 24 height 24
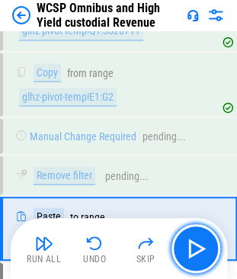
click at [196, 249] on img "button" at bounding box center [196, 248] width 24 height 24
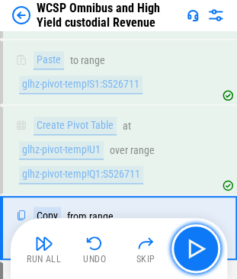
click at [196, 249] on img "button" at bounding box center [196, 248] width 24 height 24
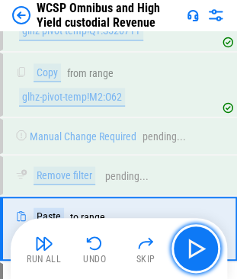
click at [196, 249] on img "button" at bounding box center [196, 248] width 24 height 24
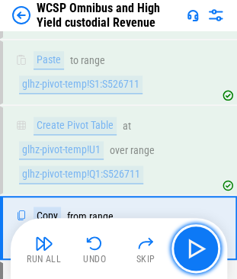
click at [196, 249] on img "button" at bounding box center [196, 248] width 24 height 24
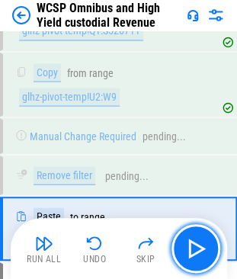
click at [196, 249] on img "button" at bounding box center [196, 248] width 24 height 24
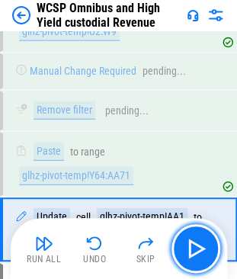
click at [196, 249] on img "button" at bounding box center [196, 248] width 24 height 24
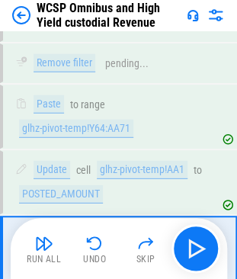
scroll to position [7549, 0]
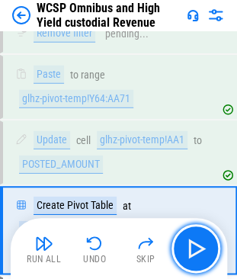
click at [196, 249] on img "button" at bounding box center [196, 248] width 24 height 24
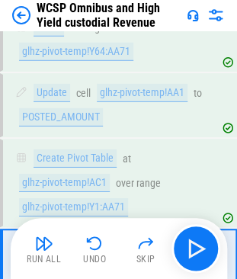
scroll to position [7627, 0]
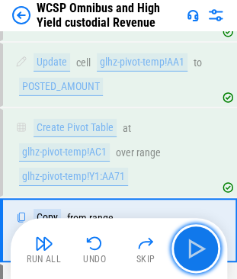
click at [196, 249] on img "button" at bounding box center [196, 248] width 24 height 24
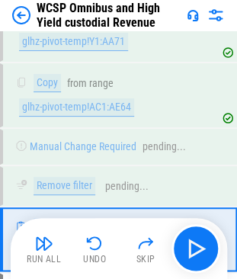
scroll to position [7770, 0]
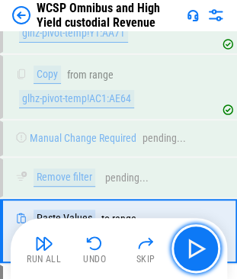
click at [196, 249] on img "button" at bounding box center [196, 248] width 24 height 24
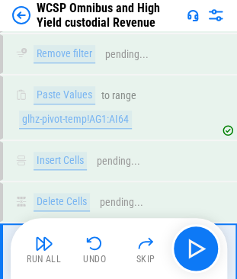
scroll to position [7904, 0]
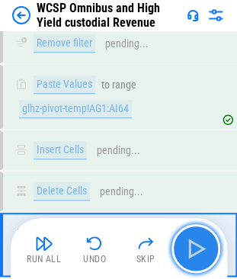
click at [199, 237] on img "button" at bounding box center [196, 248] width 24 height 24
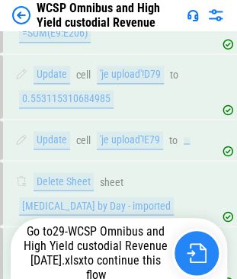
scroll to position [11616, 0]
